Goal: Task Accomplishment & Management: Manage account settings

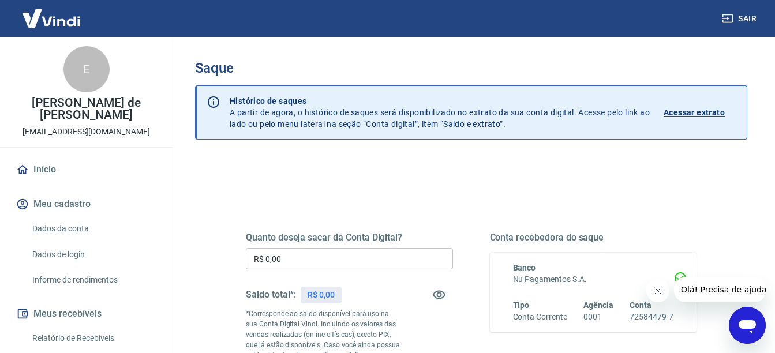
click at [434, 218] on div "Quanto deseja sacar da Conta Digital? R$ 0,00 ​ Saldo total*: R$ 0,00 *Correspo…" at bounding box center [471, 325] width 451 height 242
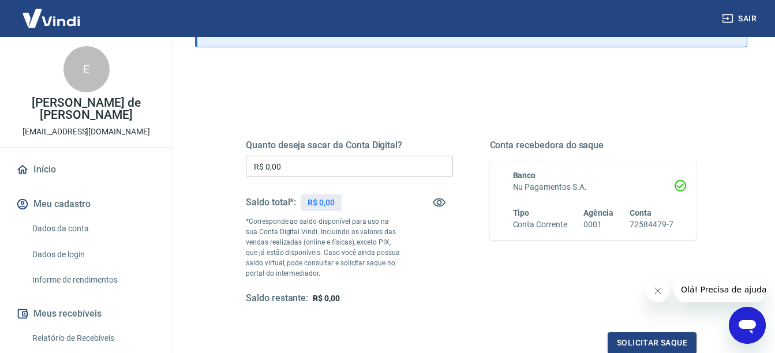
scroll to position [115, 0]
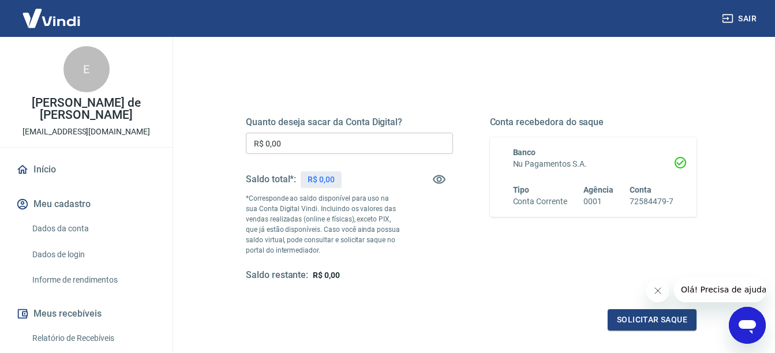
click at [450, 282] on div "Saldo restante: R$ 0,00" at bounding box center [349, 276] width 207 height 12
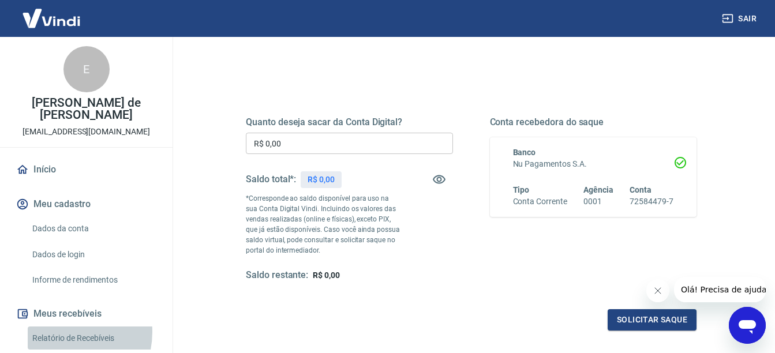
click at [62, 332] on link "Relatório de Recebíveis" at bounding box center [93, 339] width 131 height 24
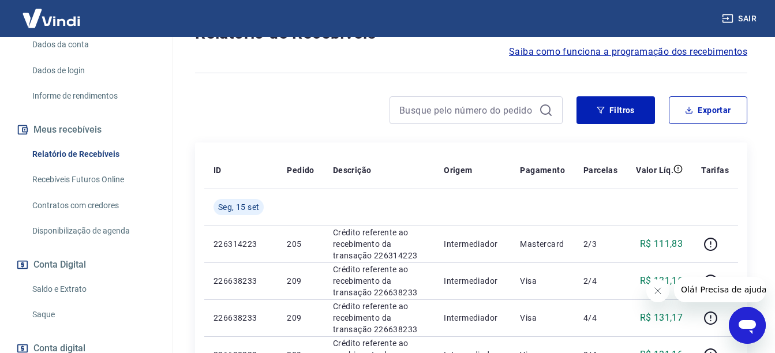
scroll to position [208, 0]
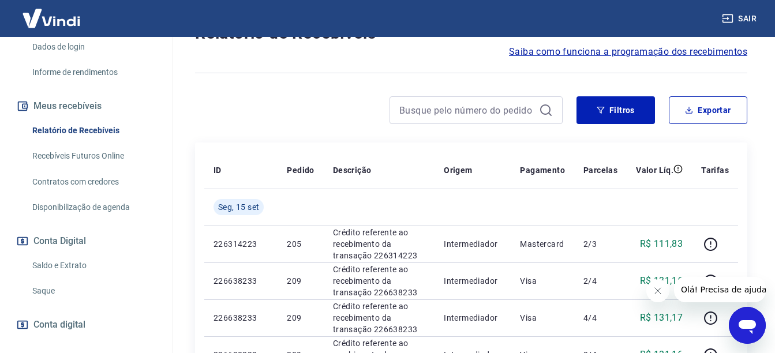
click at [73, 272] on link "Saldo e Extrato" at bounding box center [93, 266] width 131 height 24
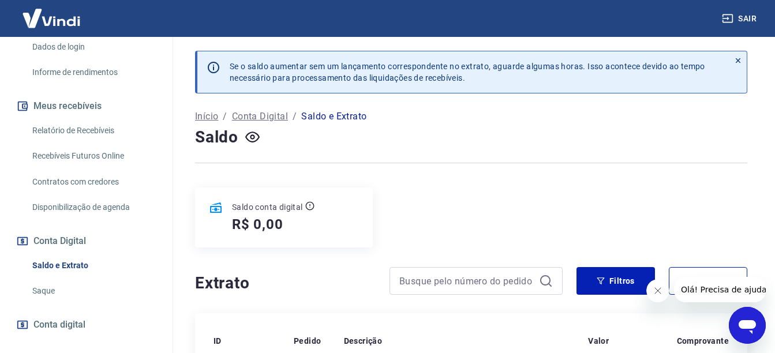
click at [369, 173] on div at bounding box center [471, 163] width 552 height 28
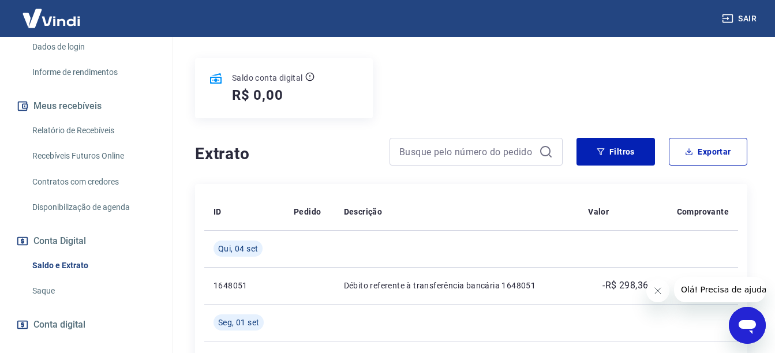
scroll to position [162, 0]
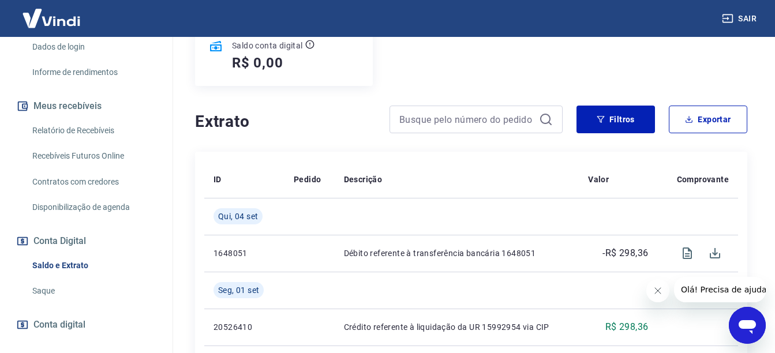
click at [48, 286] on link "Saque" at bounding box center [93, 291] width 131 height 24
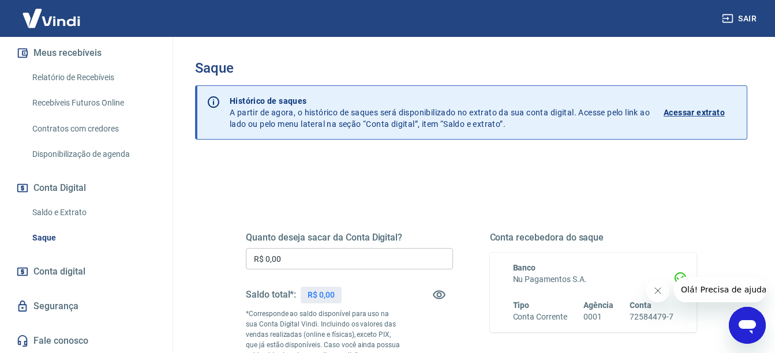
scroll to position [261, 0]
click at [228, 192] on div "Quanto deseja sacar da Conta Digital? R$ 0,00 ​ Saldo total*: R$ 0,00 *Correspo…" at bounding box center [471, 320] width 506 height 279
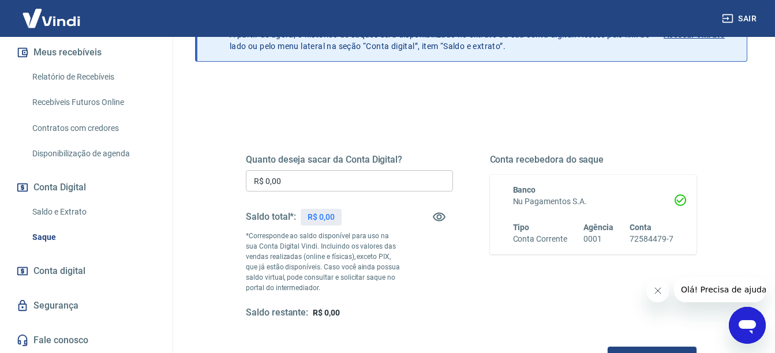
scroll to position [92, 0]
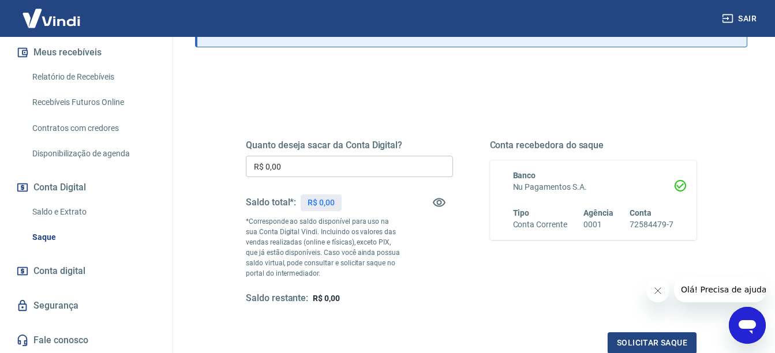
click at [68, 268] on span "Conta digital" at bounding box center [59, 271] width 52 height 16
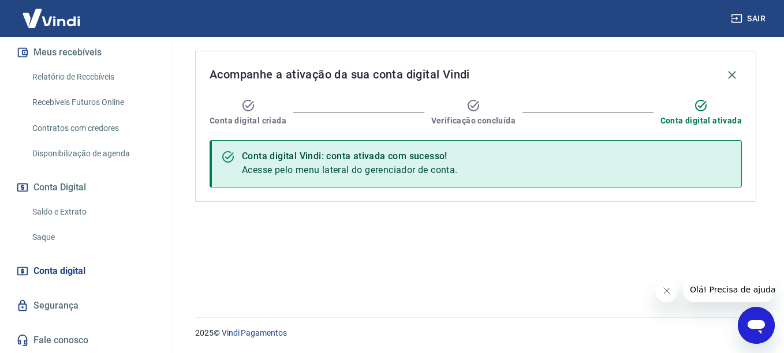
click at [246, 214] on div "Acompanhe a ativação da sua conta digital Vindi Conta digital criada Verificaçã…" at bounding box center [475, 170] width 589 height 267
click at [584, 171] on div "Conta digital Vindi: conta ativada com sucesso! Acesse pelo menu lateral do ger…" at bounding box center [476, 163] width 532 height 47
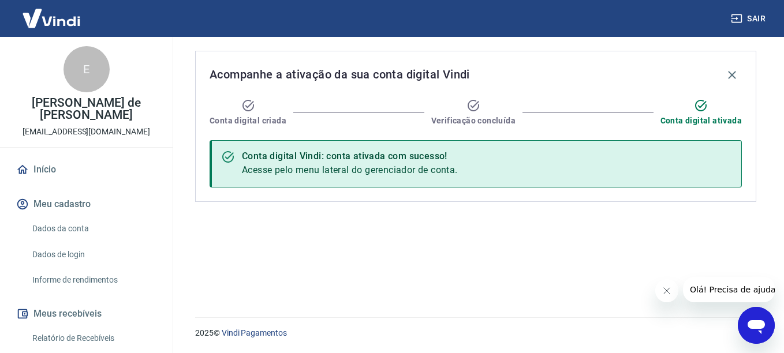
drag, startPoint x: 162, startPoint y: 79, endPoint x: 162, endPoint y: 96, distance: 17.9
click at [162, 96] on div "E [PERSON_NAME] de [PERSON_NAME] [EMAIL_ADDRESS][DOMAIN_NAME]" at bounding box center [86, 92] width 173 height 110
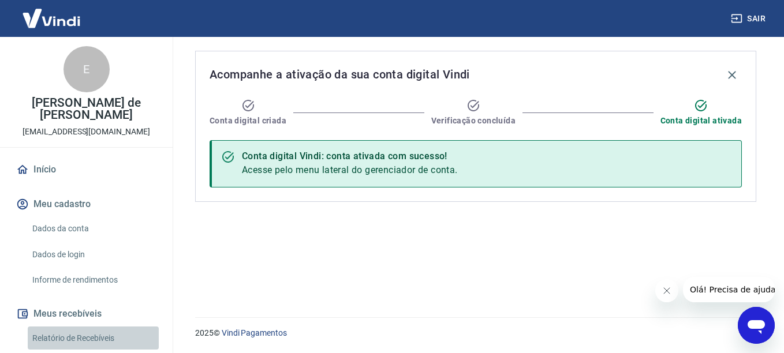
click at [99, 331] on link "Relatório de Recebíveis" at bounding box center [93, 339] width 131 height 24
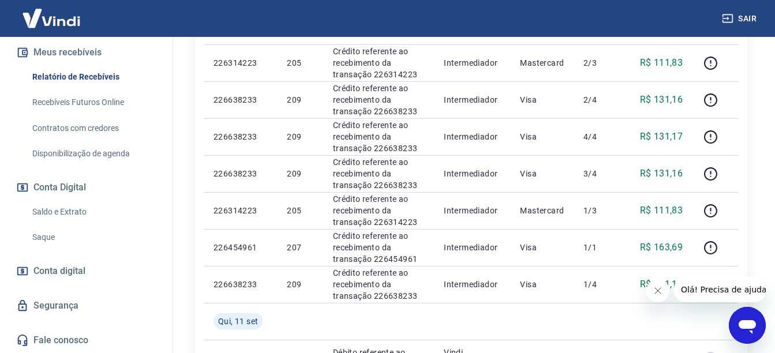
scroll to position [300, 0]
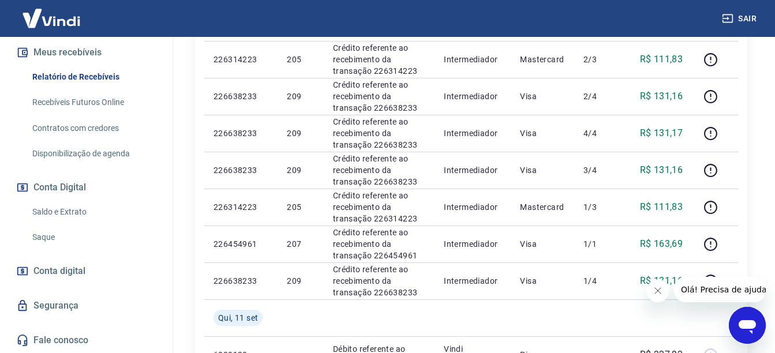
drag, startPoint x: 42, startPoint y: 274, endPoint x: 35, endPoint y: 269, distance: 8.3
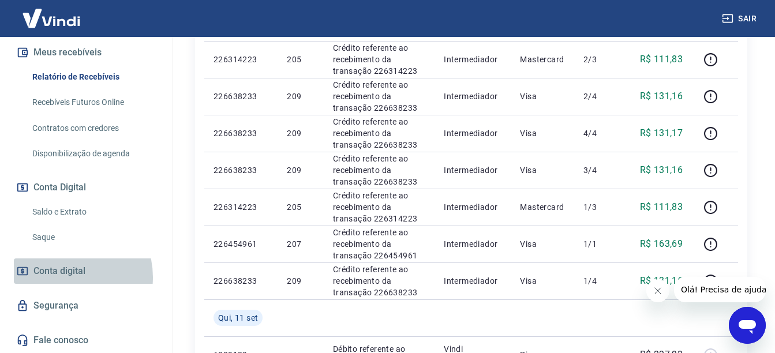
drag, startPoint x: 35, startPoint y: 269, endPoint x: 63, endPoint y: 277, distance: 30.0
click at [63, 277] on span "Conta digital" at bounding box center [59, 271] width 52 height 16
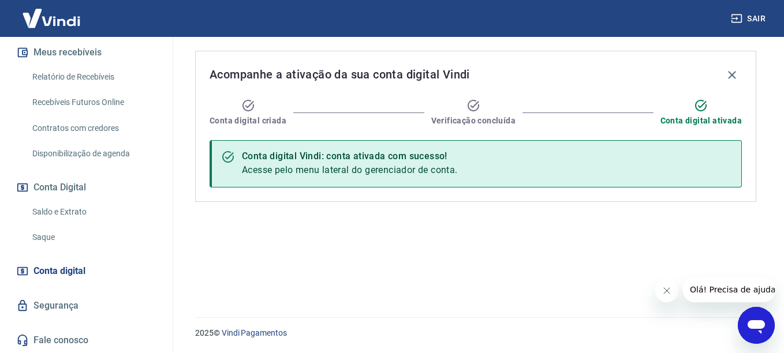
click at [354, 163] on div "Conta digital Vindi: conta ativada com sucesso! Acesse pelo menu lateral do ger…" at bounding box center [350, 164] width 216 height 36
